Goal: Task Accomplishment & Management: Use online tool/utility

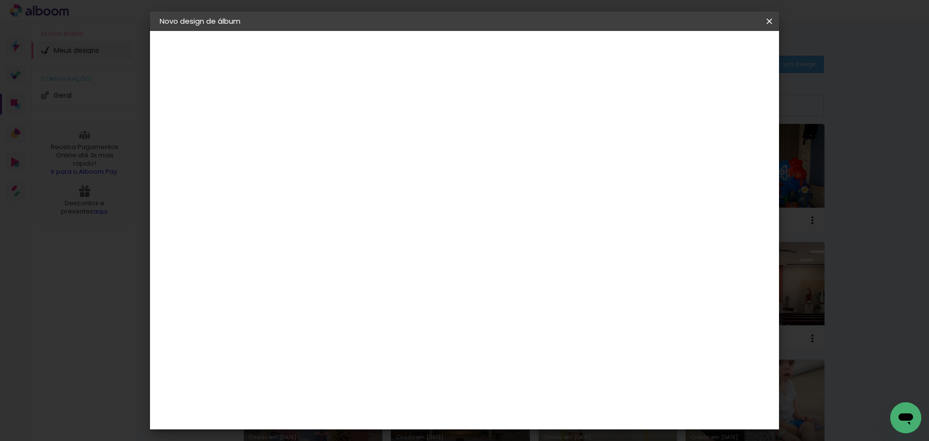
click at [371, 157] on div "Escolha o tamanho" at bounding box center [343, 179] width 56 height 45
click at [371, 165] on div "Escolha o tamanho" at bounding box center [343, 179] width 56 height 45
click at [771, 19] on iron-icon at bounding box center [770, 21] width 12 height 10
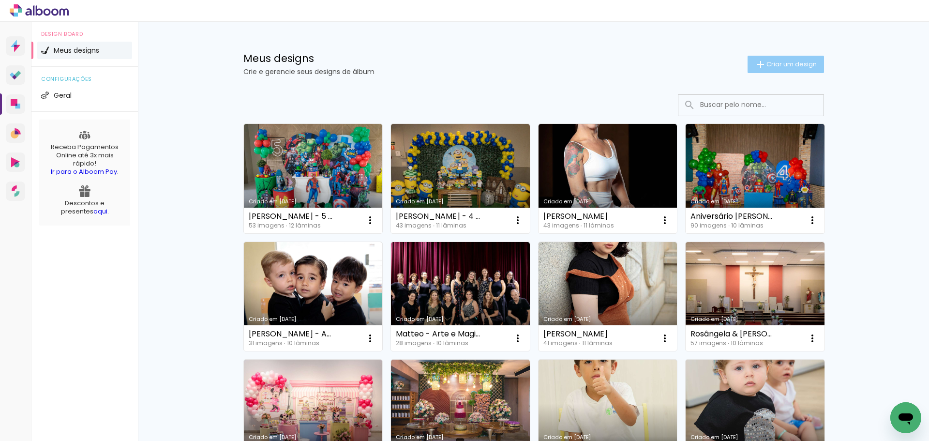
click at [789, 63] on span "Criar um design" at bounding box center [792, 64] width 50 height 6
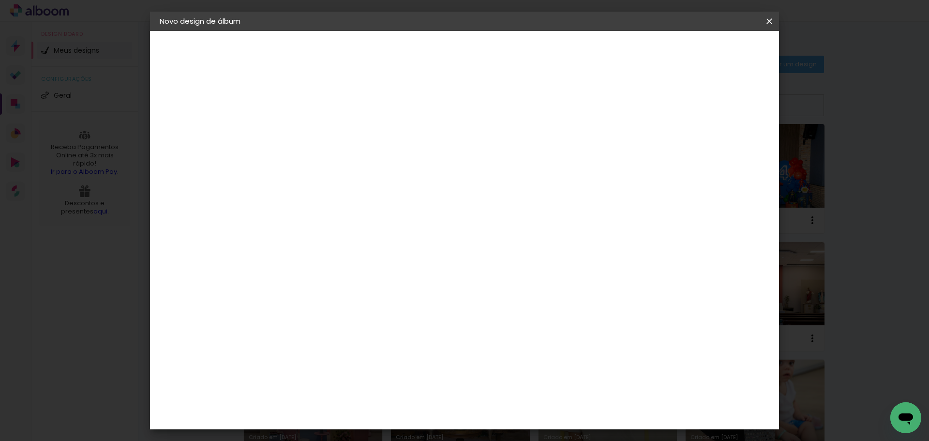
click at [318, 122] on input at bounding box center [318, 129] width 0 height 15
type input "Antonella - 4 anos"
type paper-input "Antonella - 4 anos"
click at [0, 0] on slot "Avançar" at bounding box center [0, 0] width 0 height 0
click at [365, 179] on input at bounding box center [343, 184] width 98 height 12
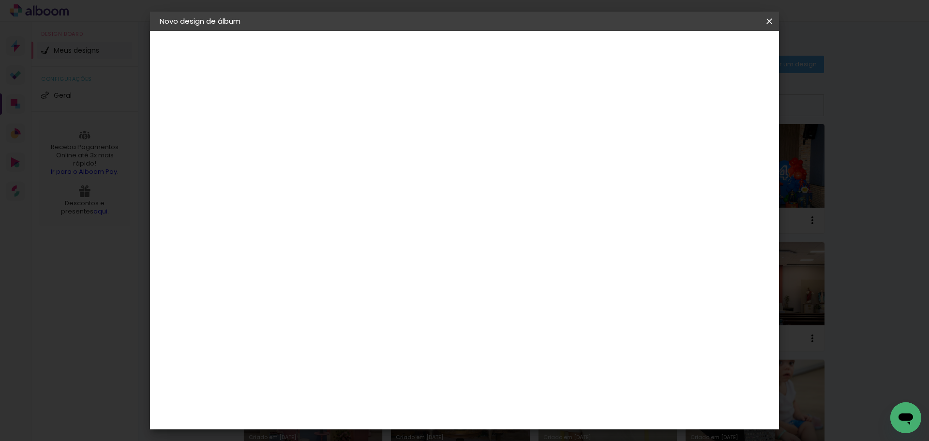
type input "digi"
type paper-input "digi"
click at [376, 223] on paper-item "Digipix Pro" at bounding box center [332, 220] width 85 height 25
click at [473, 56] on paper-button "Avançar" at bounding box center [449, 51] width 47 height 16
click at [356, 161] on input "text" at bounding box center [337, 168] width 38 height 15
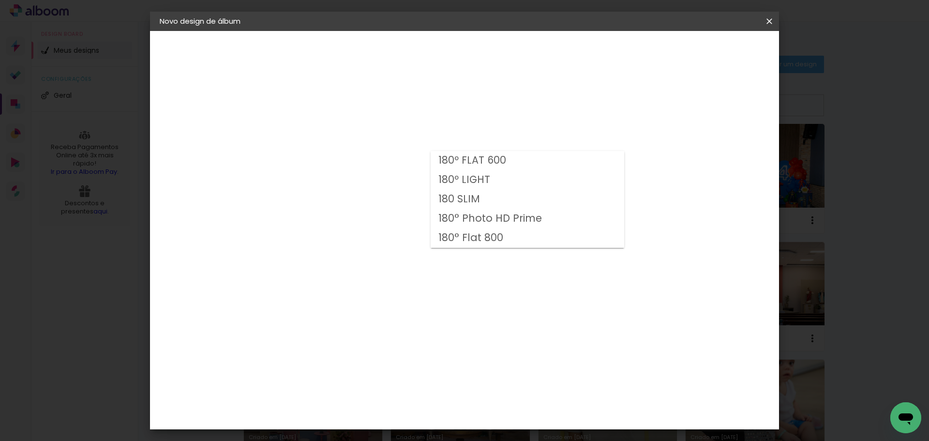
click at [0, 0] on slot "180º LIGHT" at bounding box center [0, 0] width 0 height 0
type input "180º LIGHT"
click at [383, 422] on span "21 × 29,7" at bounding box center [360, 435] width 45 height 26
click at [0, 0] on slot "Avançar" at bounding box center [0, 0] width 0 height 0
type input "3"
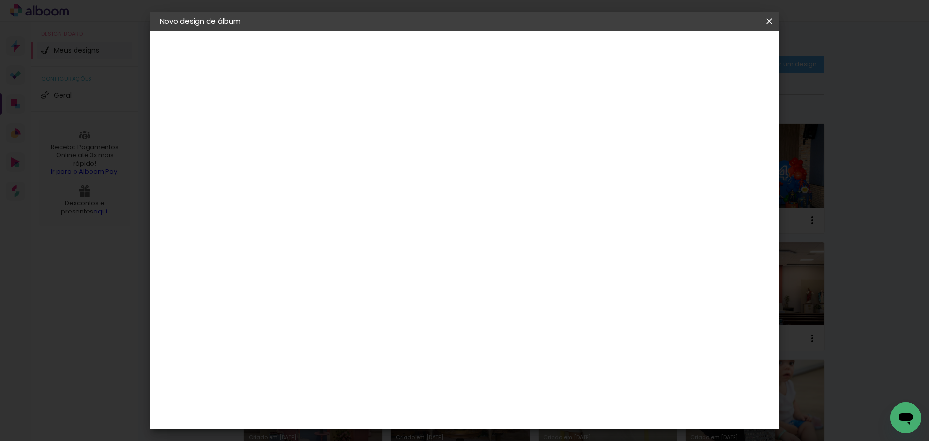
type paper-input "3"
click at [323, 102] on input "3" at bounding box center [310, 104] width 33 height 12
type input "4"
type paper-input "4"
click at [323, 101] on input "4" at bounding box center [310, 104] width 33 height 12
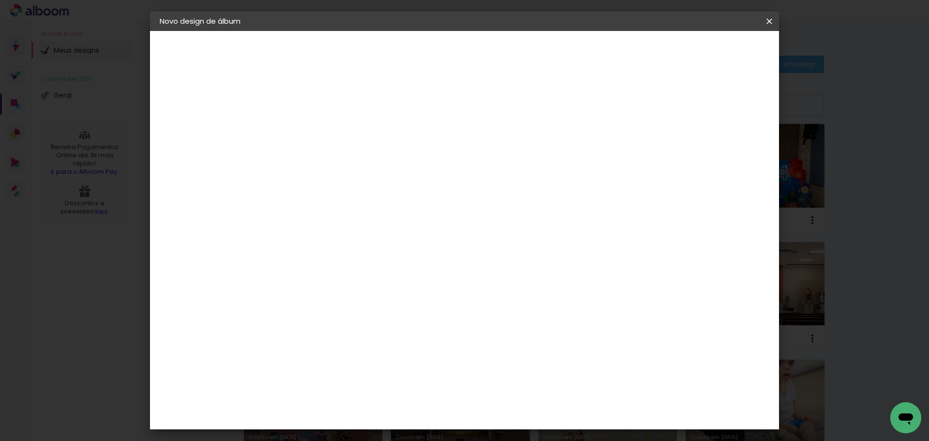
type input "5"
type paper-input "5"
click at [323, 101] on input "5" at bounding box center [310, 104] width 33 height 12
type input "6"
type paper-input "6"
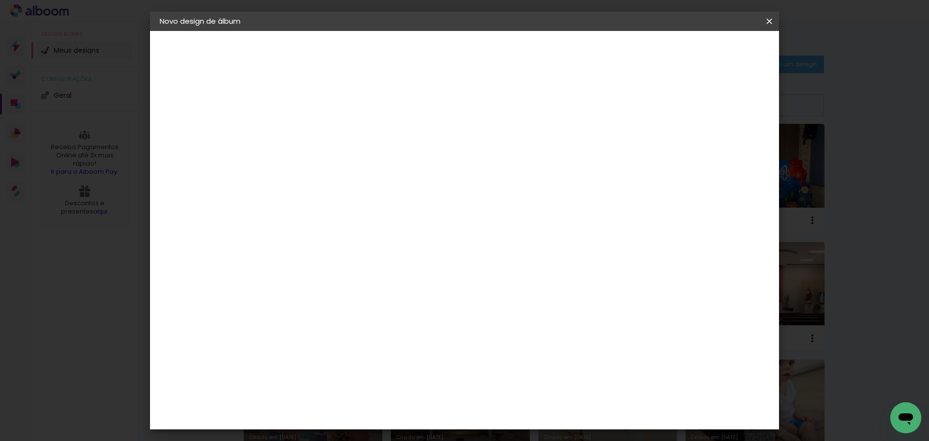
click at [323, 101] on input "6" at bounding box center [310, 104] width 33 height 12
type input "5"
type paper-input "5"
click at [323, 107] on input "5" at bounding box center [310, 104] width 33 height 12
click at [584, 108] on div at bounding box center [579, 104] width 9 height 9
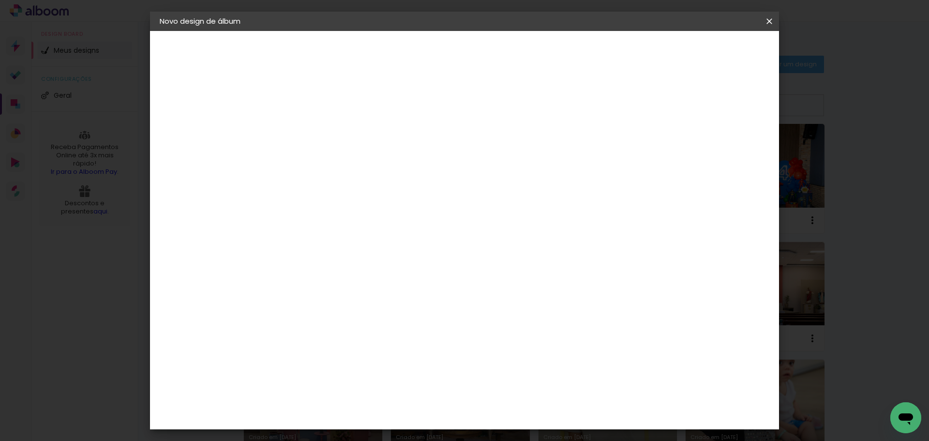
type paper-checkbox "on"
click at [648, 54] on paper-button "Iniciar design" at bounding box center [616, 51] width 63 height 16
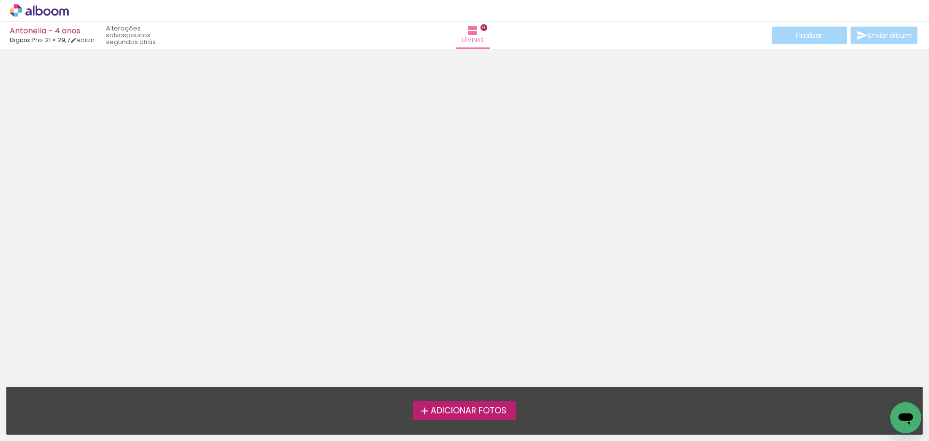
click at [475, 409] on span "Adicionar Fotos" at bounding box center [469, 411] width 76 height 9
click at [0, 0] on input "file" at bounding box center [0, 0] width 0 height 0
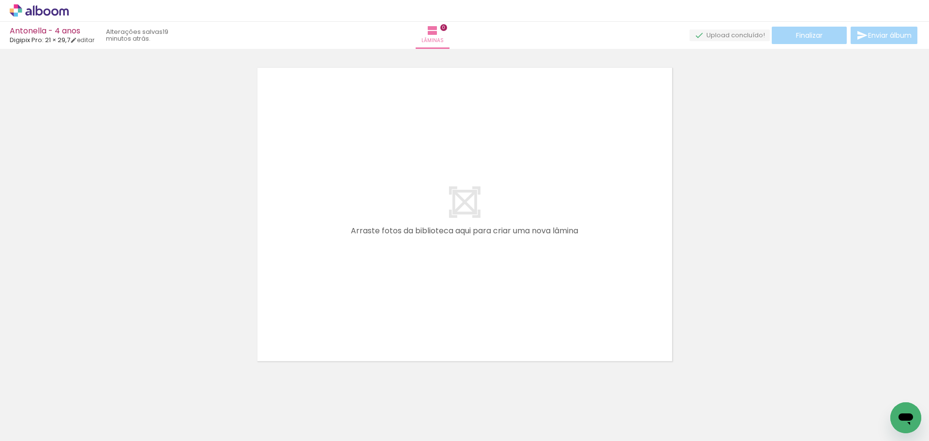
click at [113, 168] on div at bounding box center [464, 202] width 929 height 325
